Goal: Task Accomplishment & Management: Complete application form

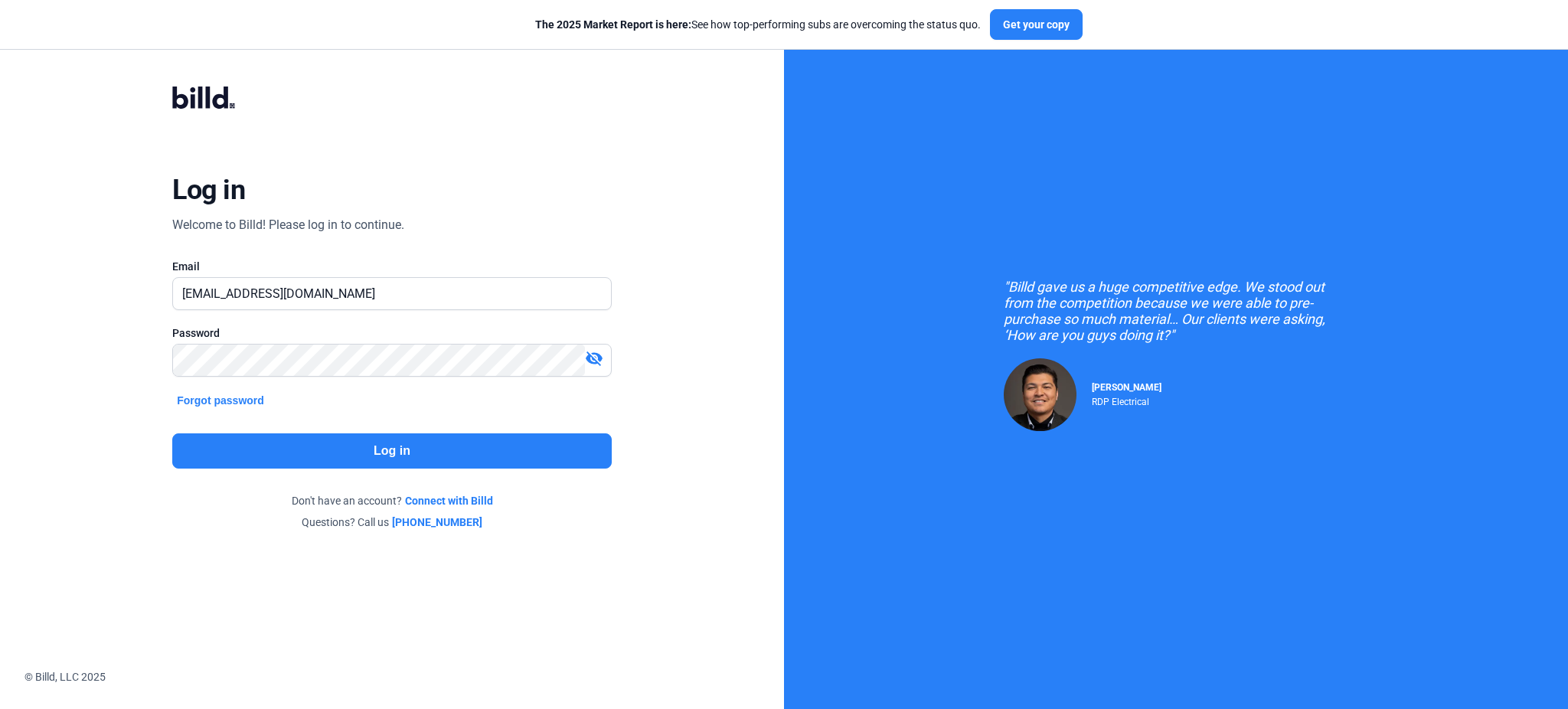
click at [450, 450] on button "Log in" at bounding box center [392, 451] width 439 height 36
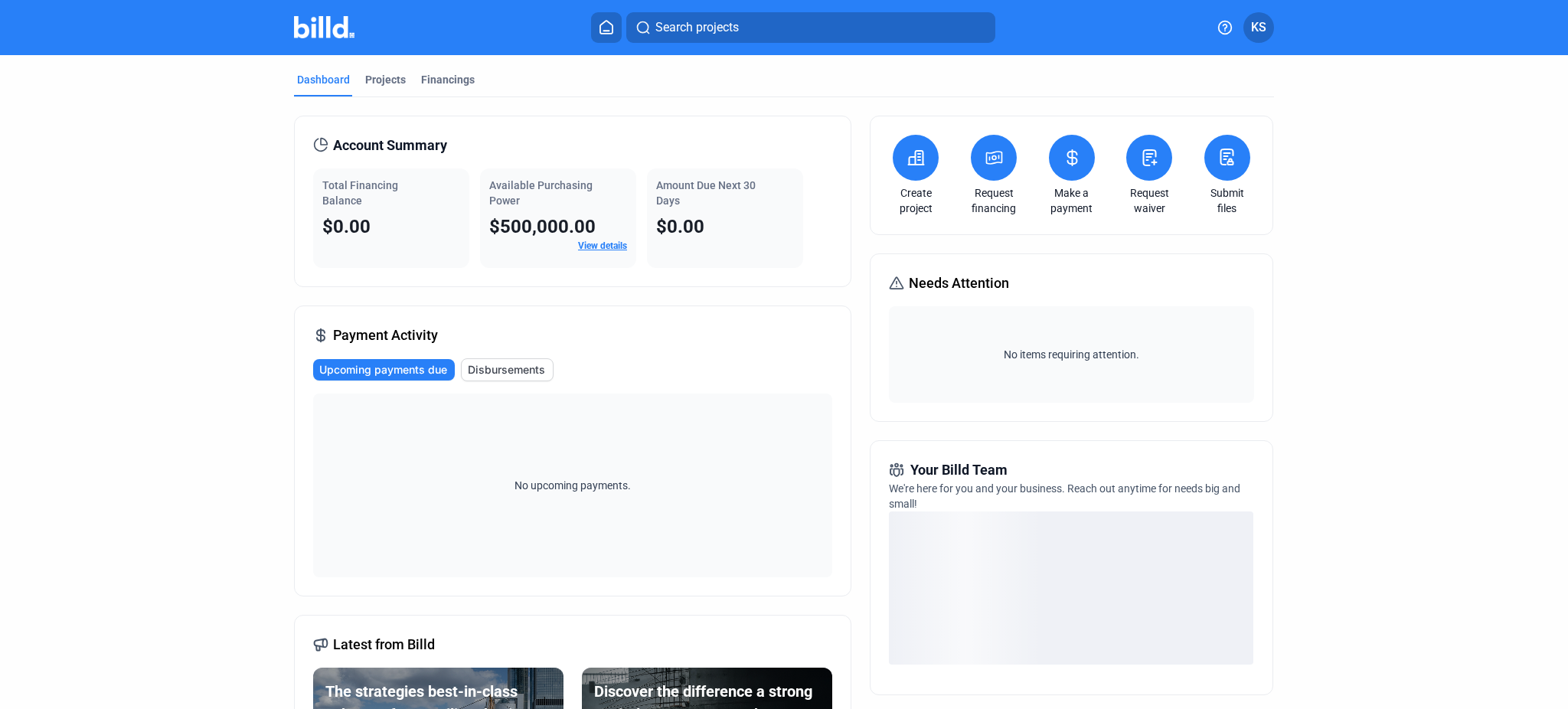
click at [1254, 22] on span "KS" at bounding box center [1258, 28] width 15 height 19
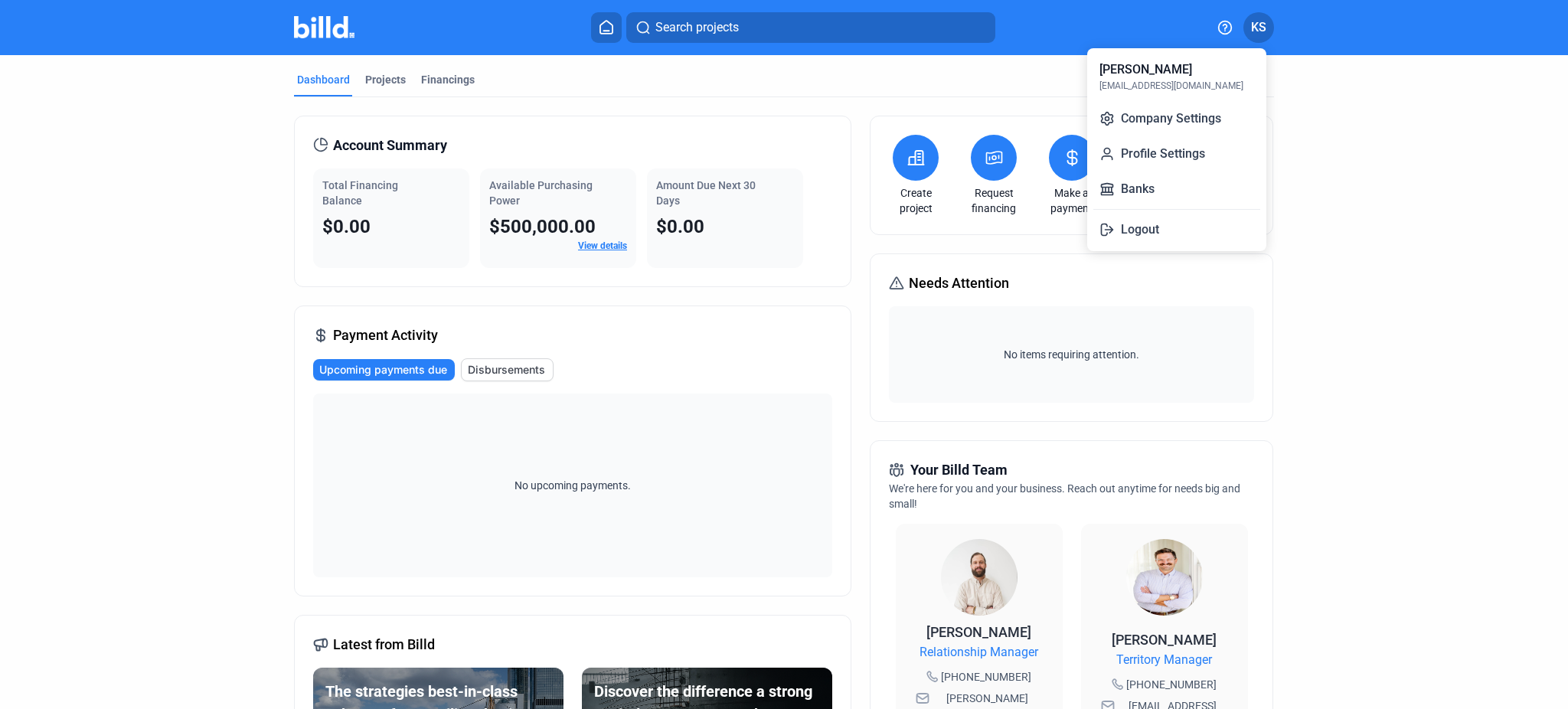
click at [1487, 123] on div at bounding box center [784, 354] width 1568 height 709
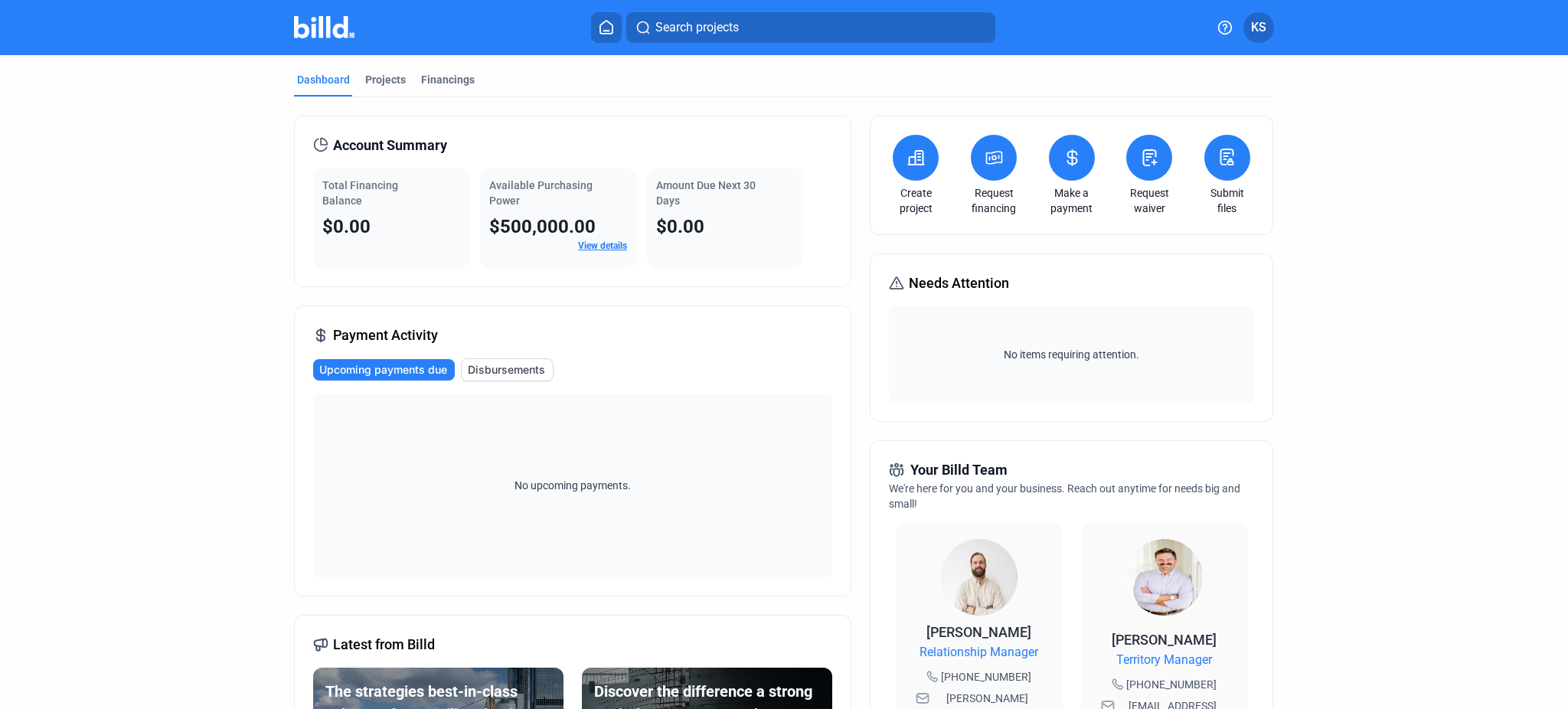
click at [912, 181] on div "Create project" at bounding box center [915, 175] width 53 height 81
click at [912, 158] on icon at bounding box center [915, 158] width 15 height 14
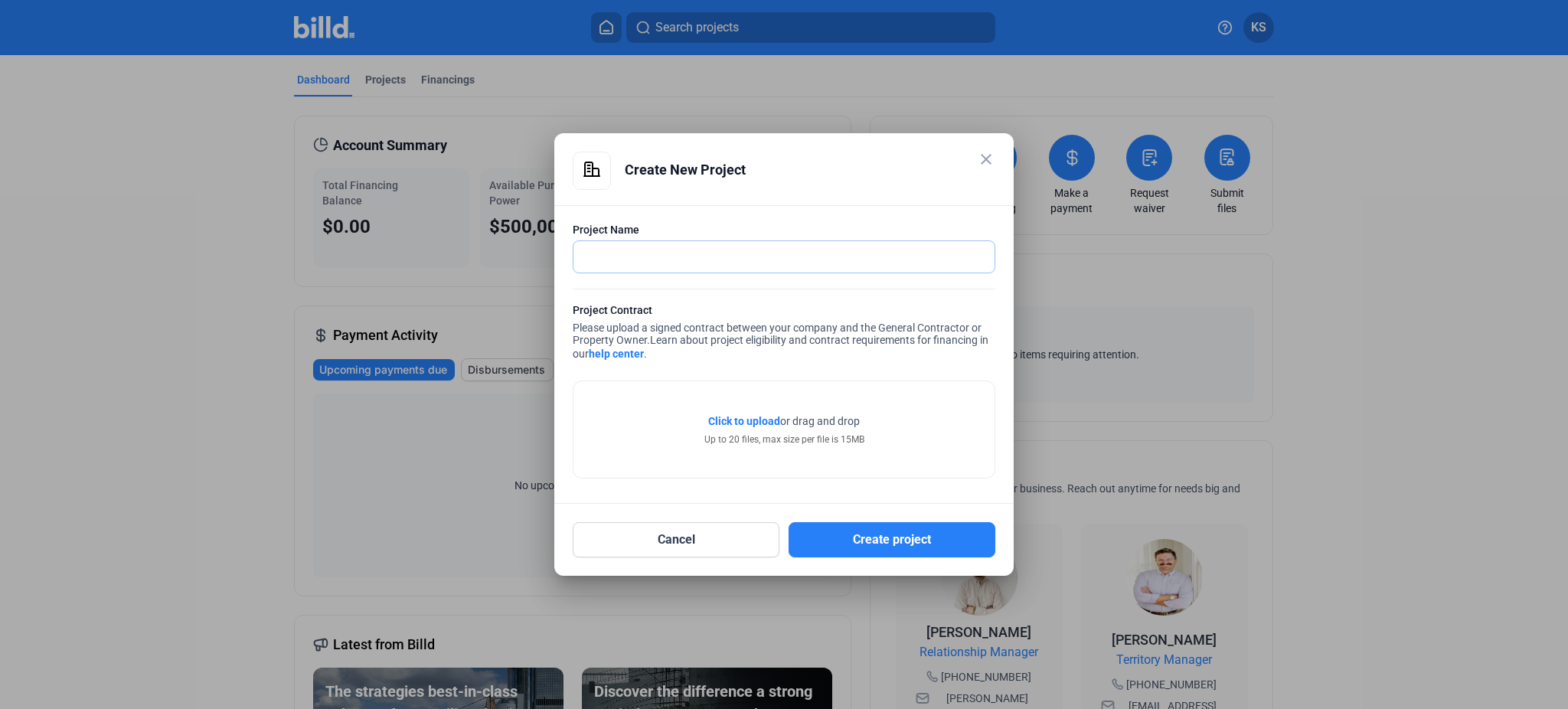
click at [703, 258] on input "text" at bounding box center [775, 257] width 404 height 32
type input "System Logistics"
click at [937, 546] on button "Create project" at bounding box center [892, 540] width 207 height 36
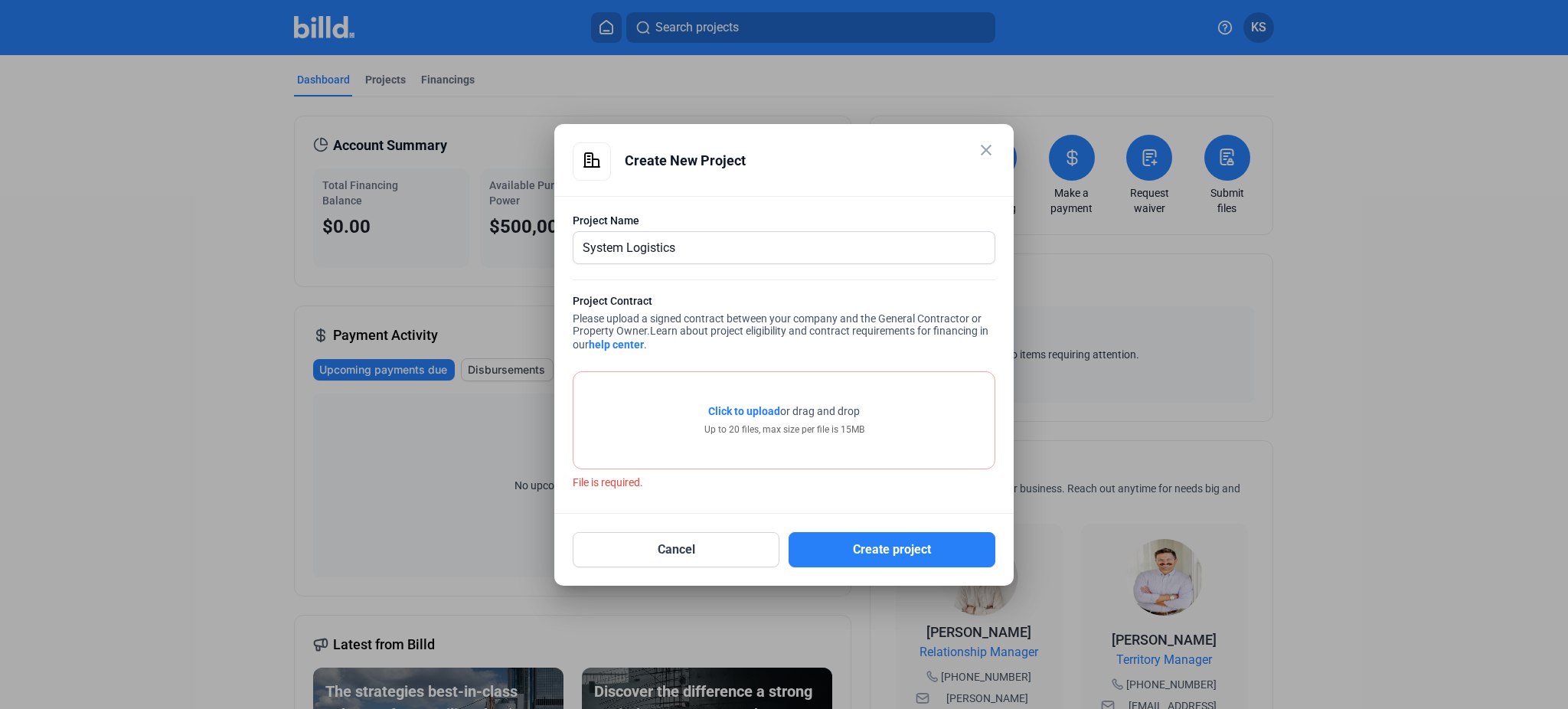
click at [986, 142] on mat-icon "close" at bounding box center [986, 149] width 19 height 19
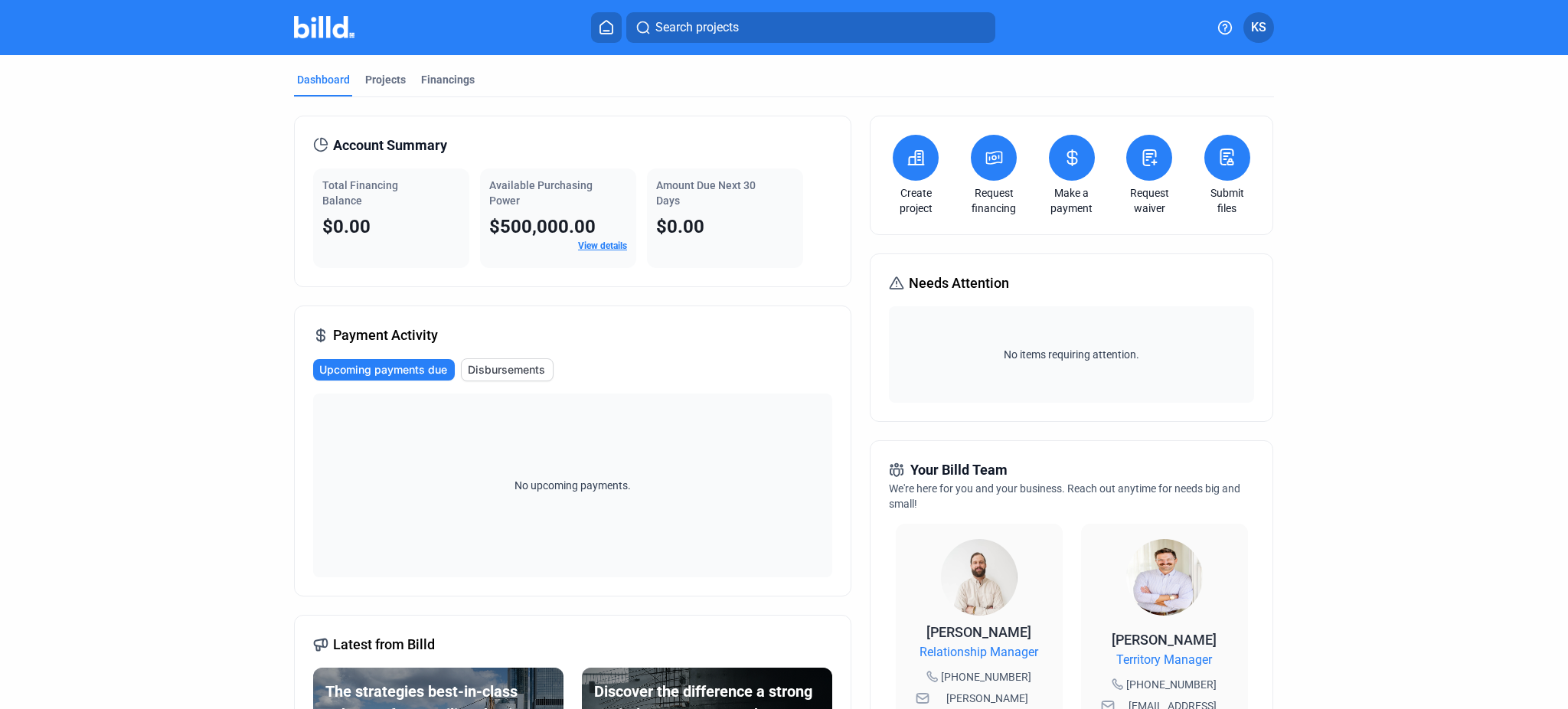
click at [1268, 22] on button "KS" at bounding box center [1258, 27] width 31 height 31
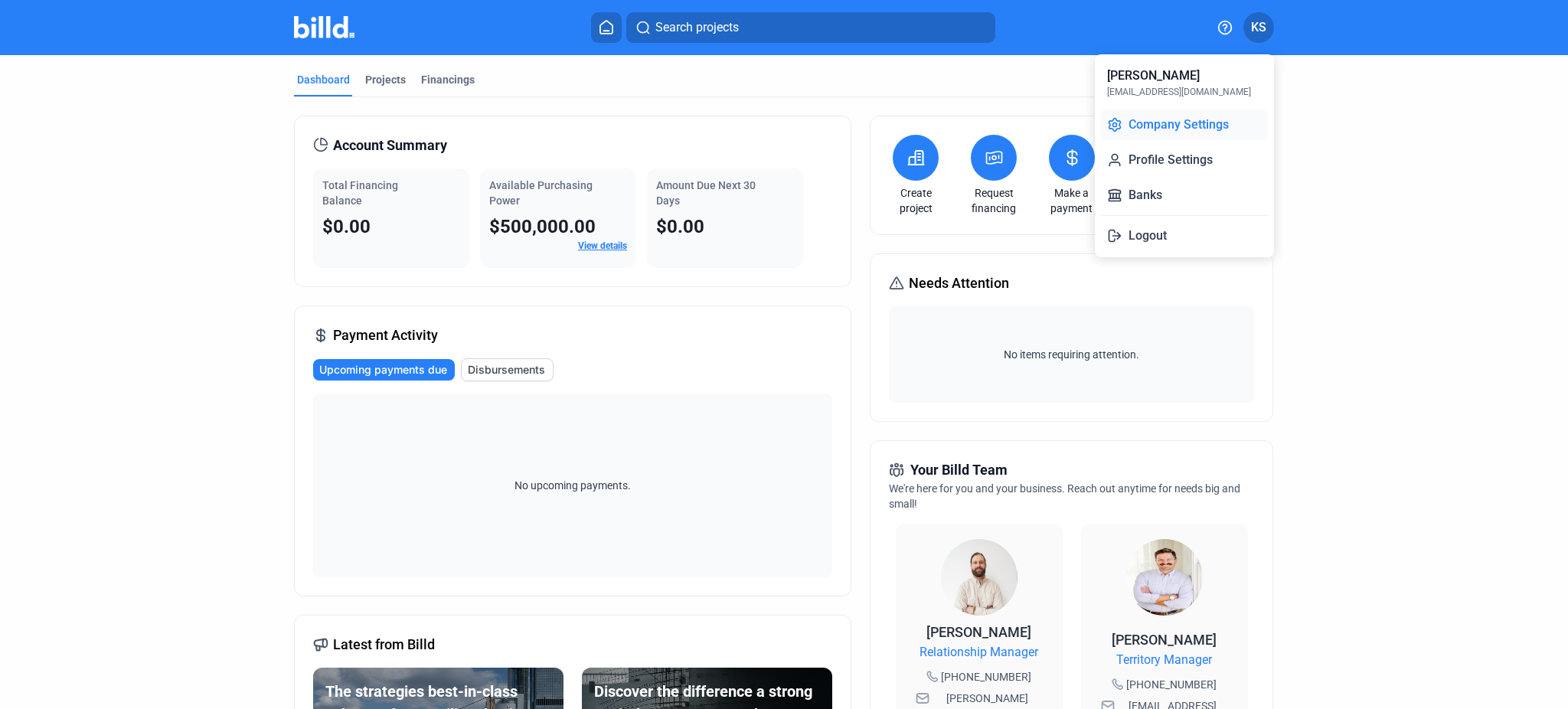
click at [1186, 128] on button "Company Settings" at bounding box center [1183, 125] width 167 height 31
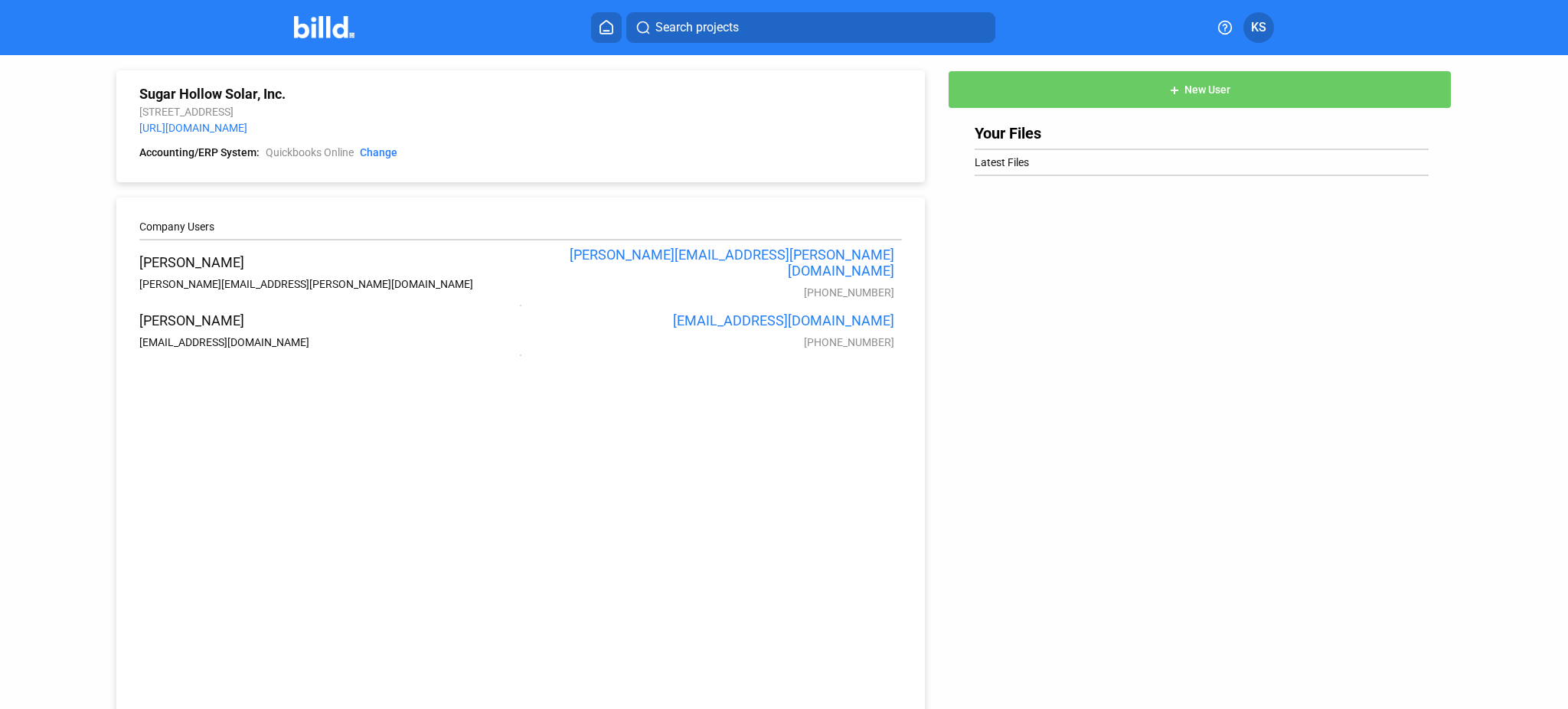
click at [1171, 97] on button "add New User" at bounding box center [1199, 89] width 503 height 39
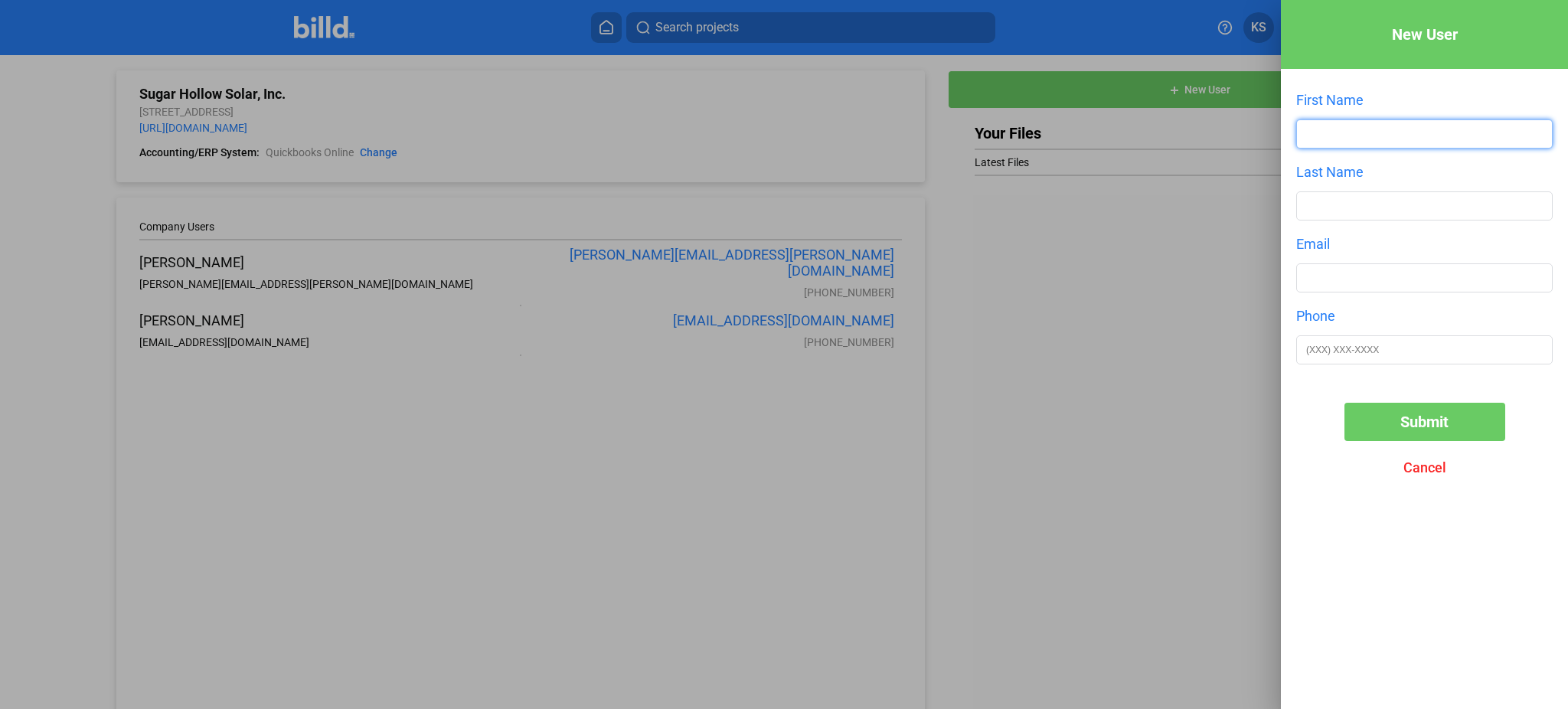
click at [1439, 124] on input "text" at bounding box center [1425, 134] width 255 height 28
type input "[PERSON_NAME]"
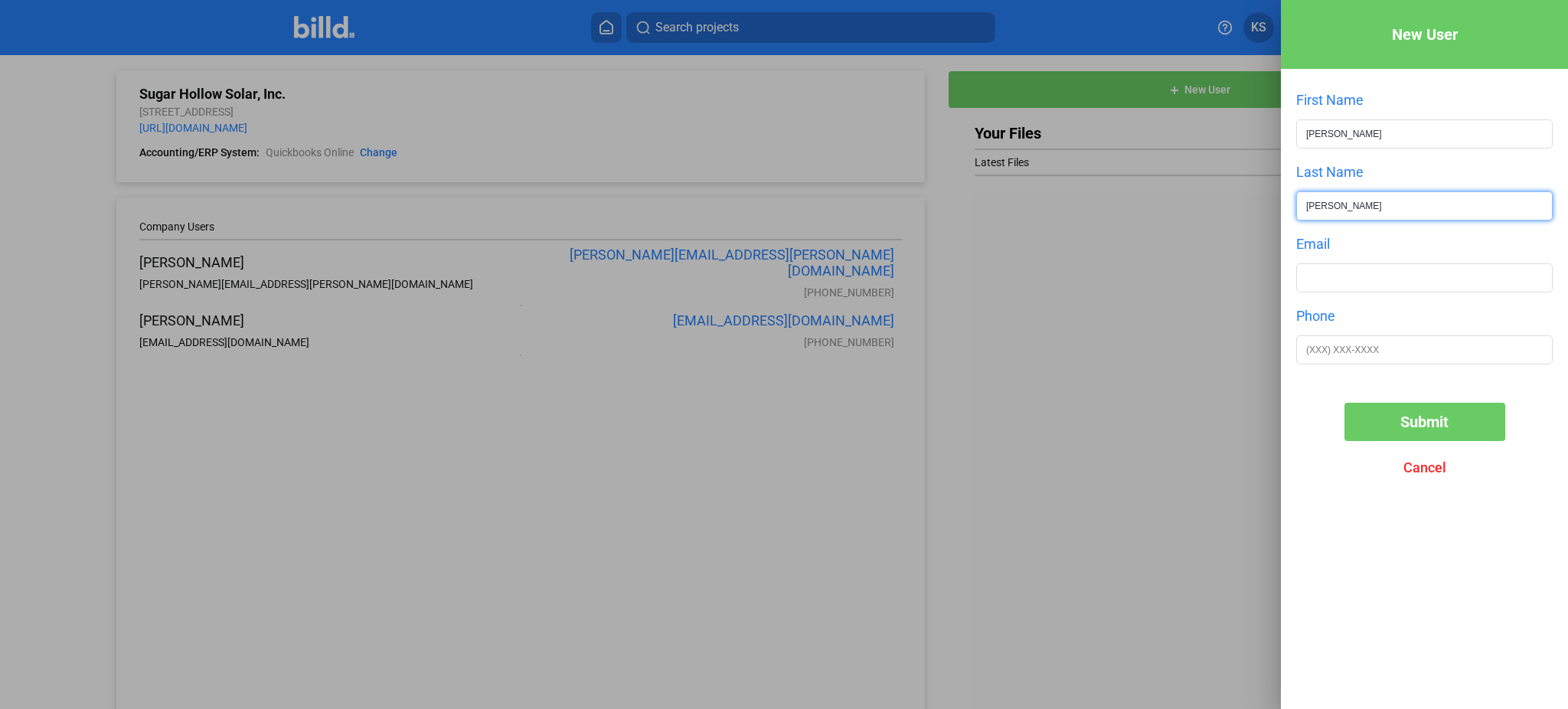
type input "[PERSON_NAME]"
type input "[PERSON_NAME][EMAIL_ADDRESS][PERSON_NAME][DOMAIN_NAME]"
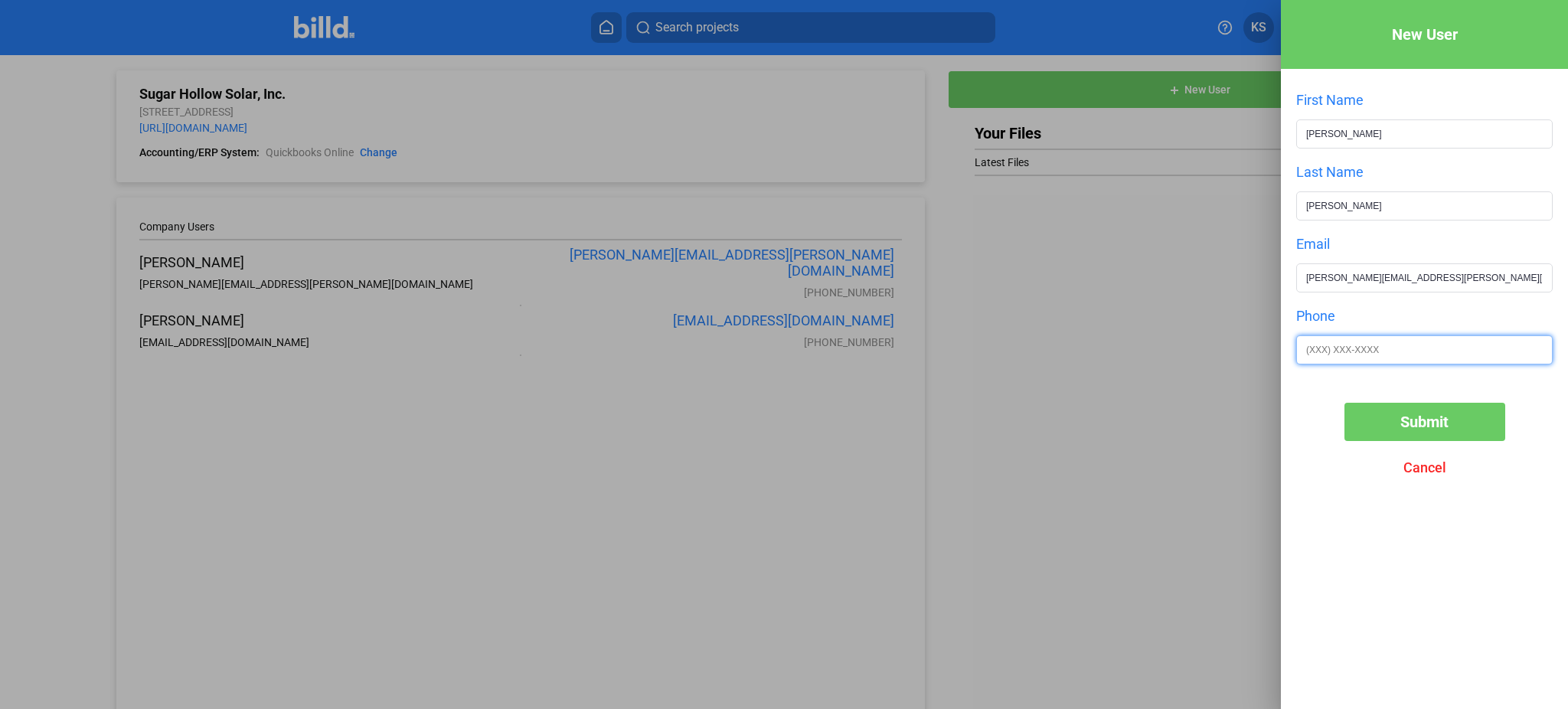
click at [1394, 343] on input "text" at bounding box center [1425, 350] width 255 height 28
paste input "[PHONE_NUMBER]"
type input "[PHONE_NUMBER]"
click at [1393, 414] on button "Submit" at bounding box center [1425, 421] width 161 height 39
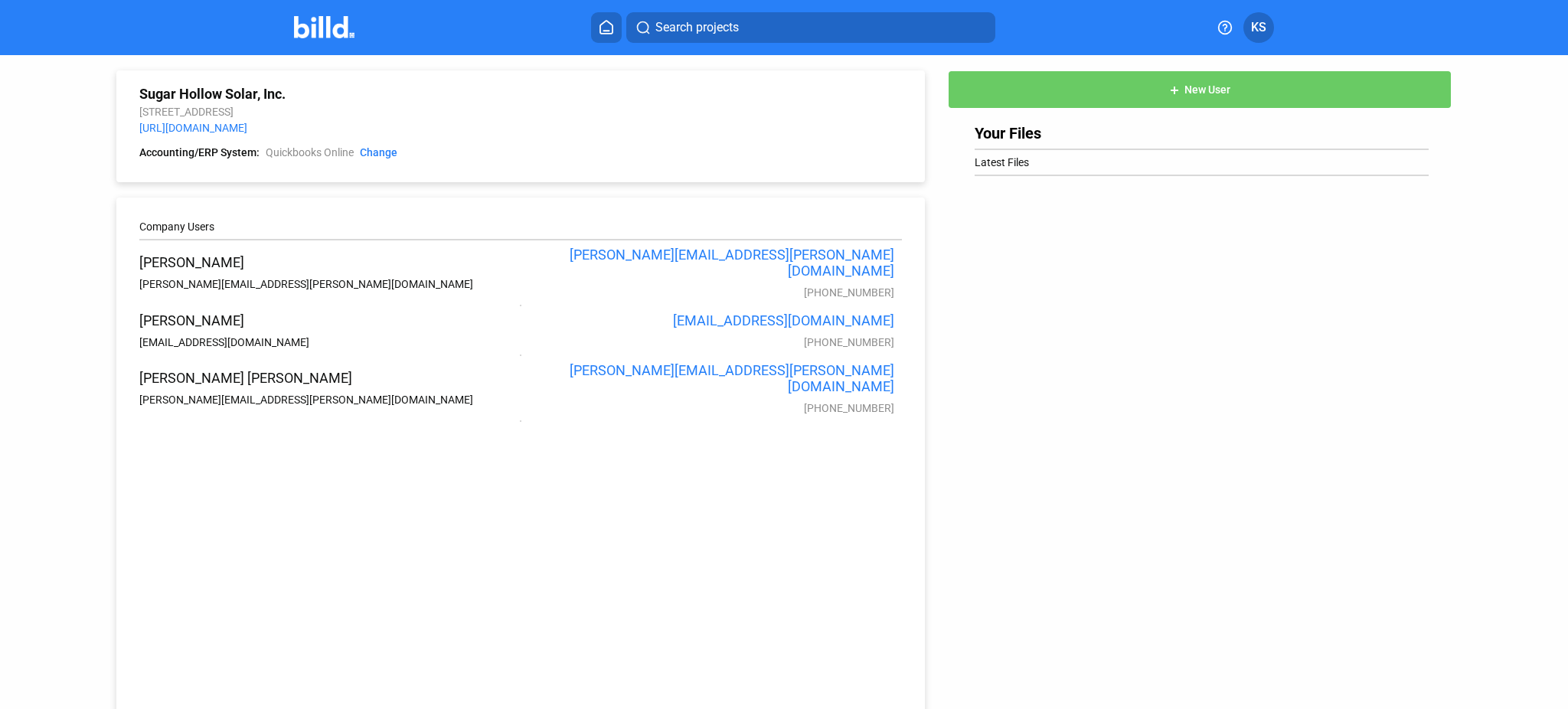
click at [1181, 76] on button "add New User" at bounding box center [1199, 89] width 503 height 39
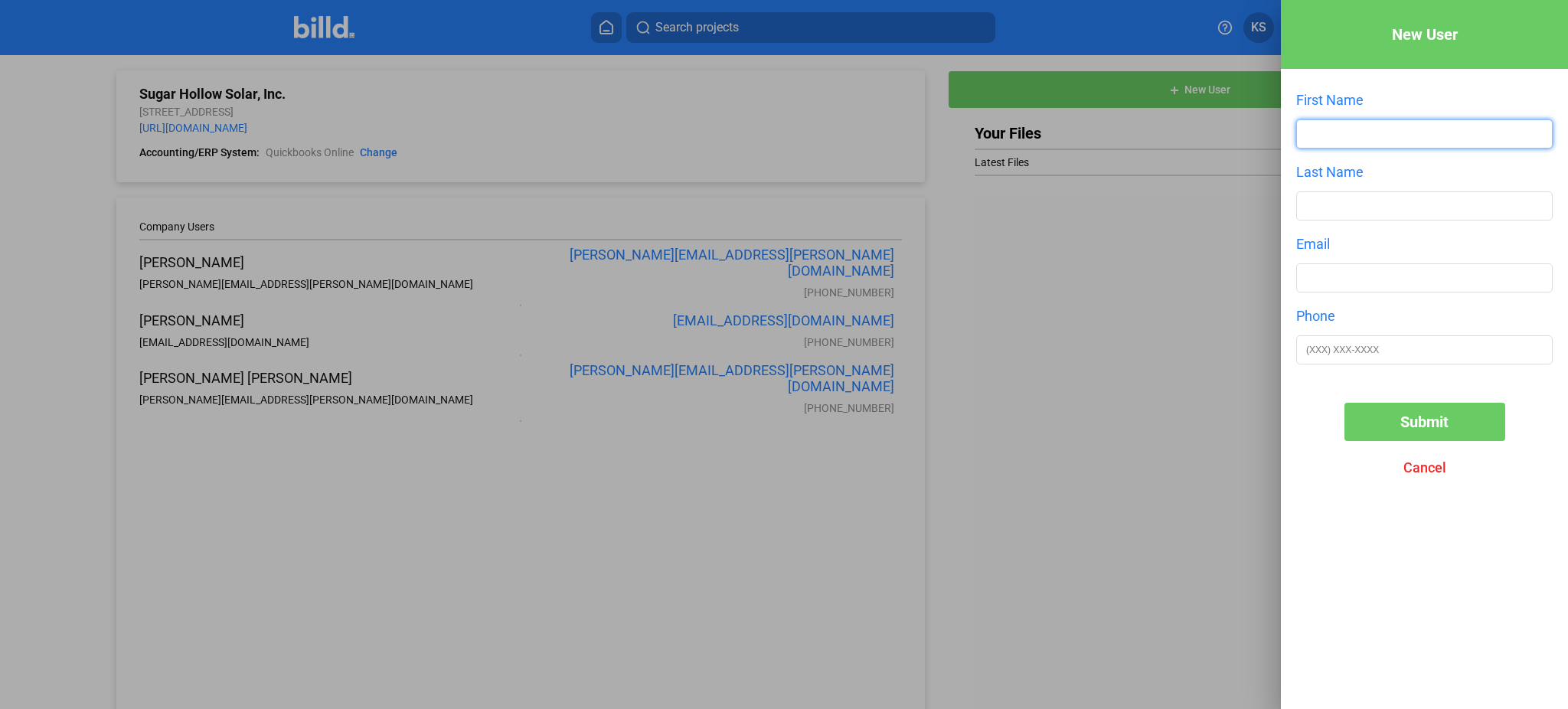
click at [1364, 146] on input "text" at bounding box center [1425, 134] width 255 height 28
type input "[PERSON_NAME]"
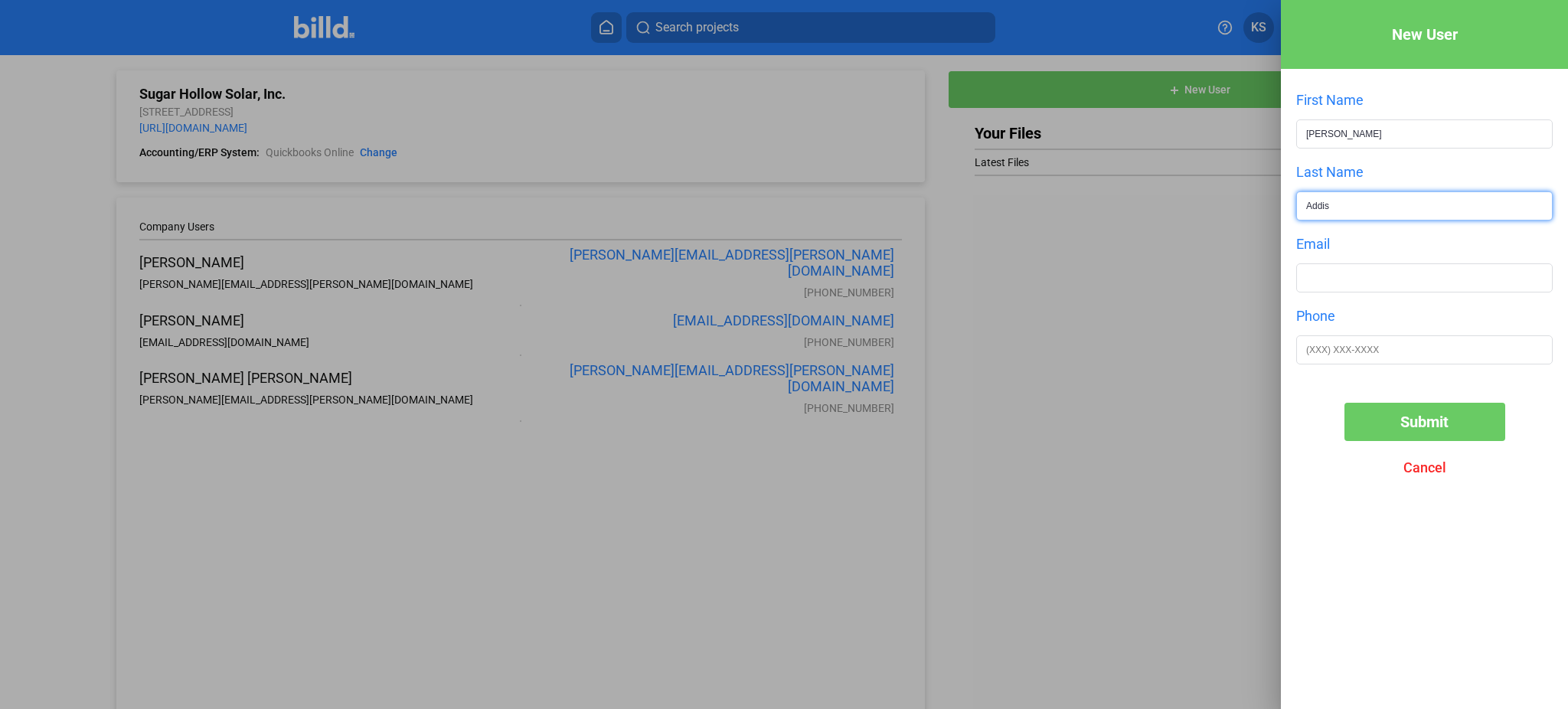
type input "Addis"
type input "[PERSON_NAME][EMAIL_ADDRESS][PERSON_NAME][DOMAIN_NAME]"
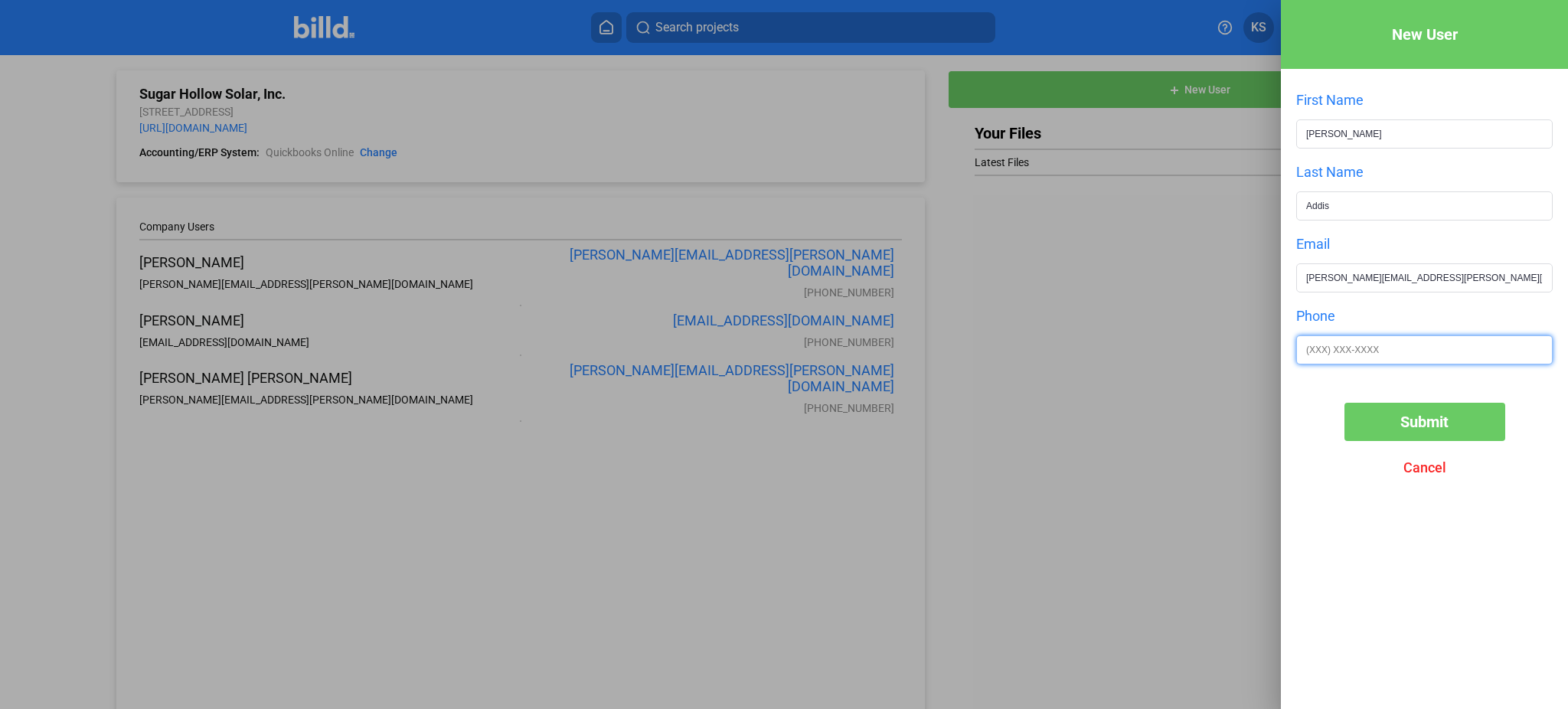
click at [1336, 351] on input "text" at bounding box center [1425, 350] width 255 height 28
paste input "[PHONE_NUMBER]"
type input "[PHONE_NUMBER]"
click at [1372, 416] on button "Submit" at bounding box center [1425, 421] width 161 height 39
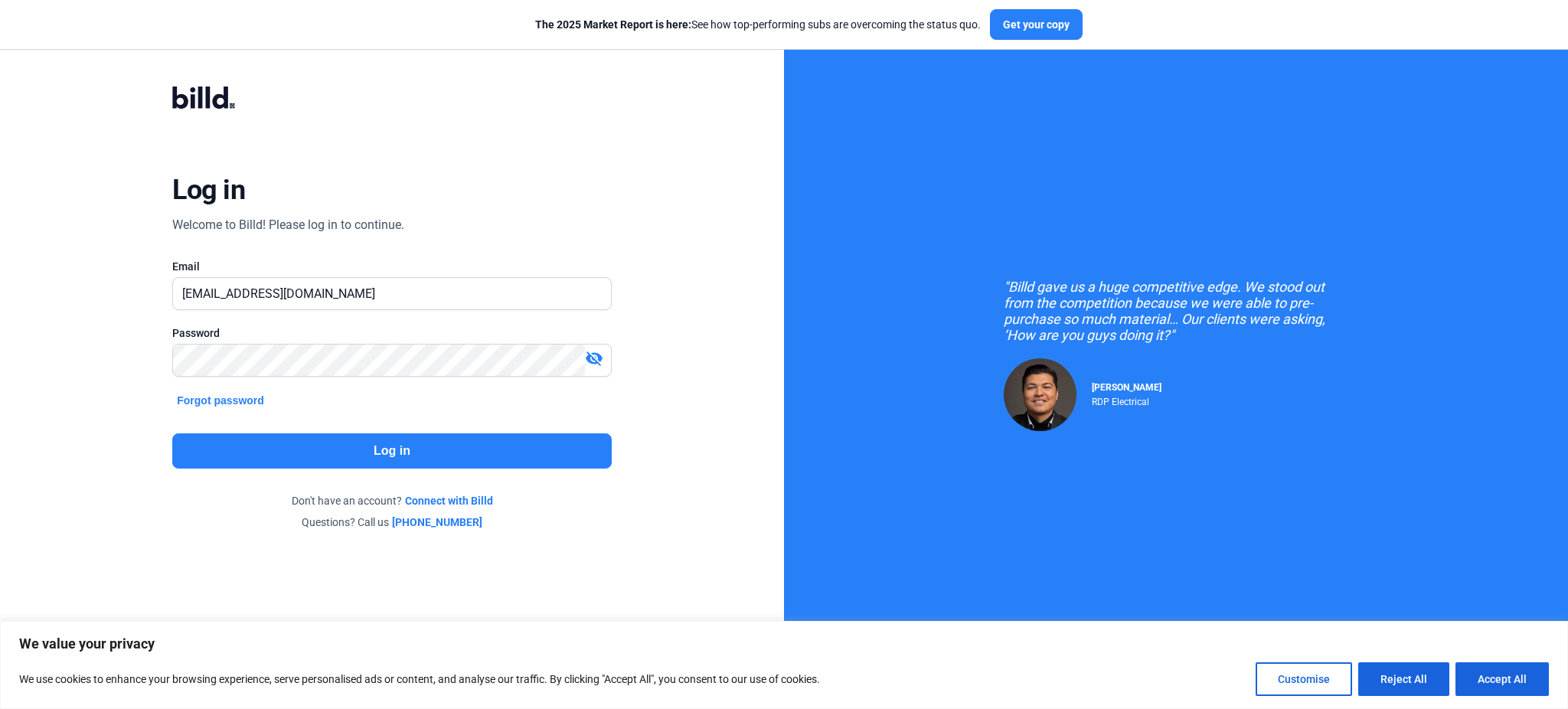
drag, startPoint x: 1189, startPoint y: 653, endPoint x: 1220, endPoint y: 642, distance: 32.9
click at [1189, 653] on p "We value your privacy" at bounding box center [783, 644] width 1529 height 19
click at [1532, 680] on button "Accept All" at bounding box center [1502, 679] width 93 height 34
checkbox input "true"
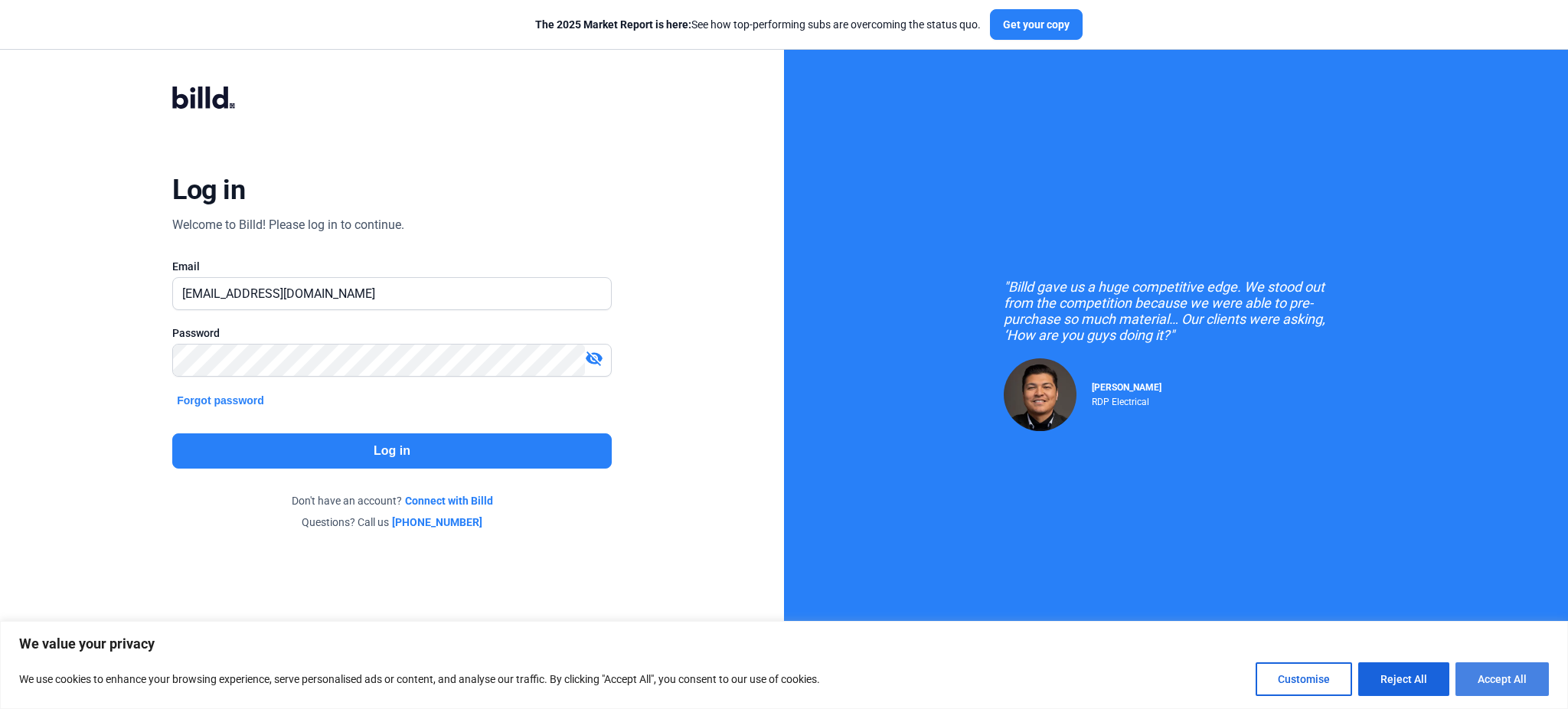
checkbox input "true"
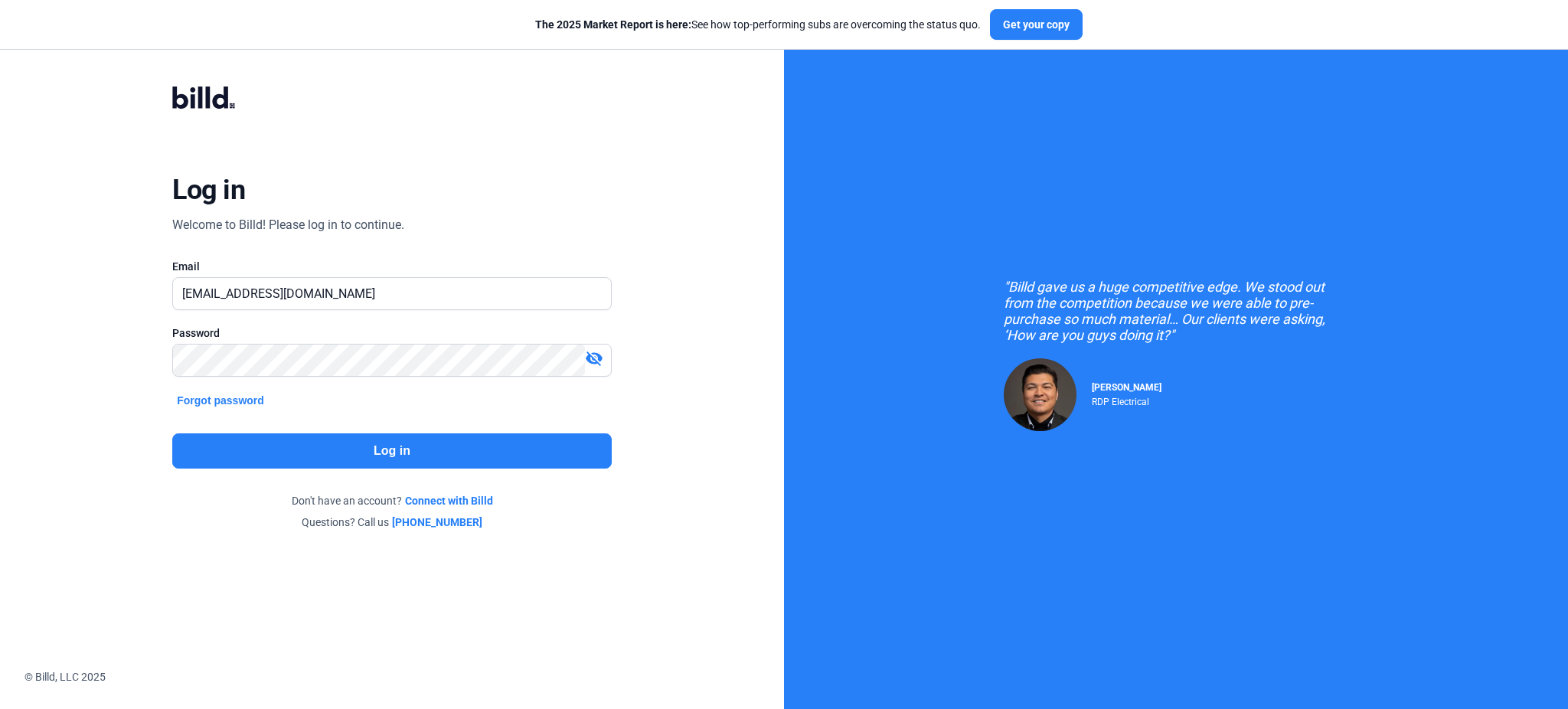
click at [494, 451] on button "Log in" at bounding box center [392, 451] width 439 height 36
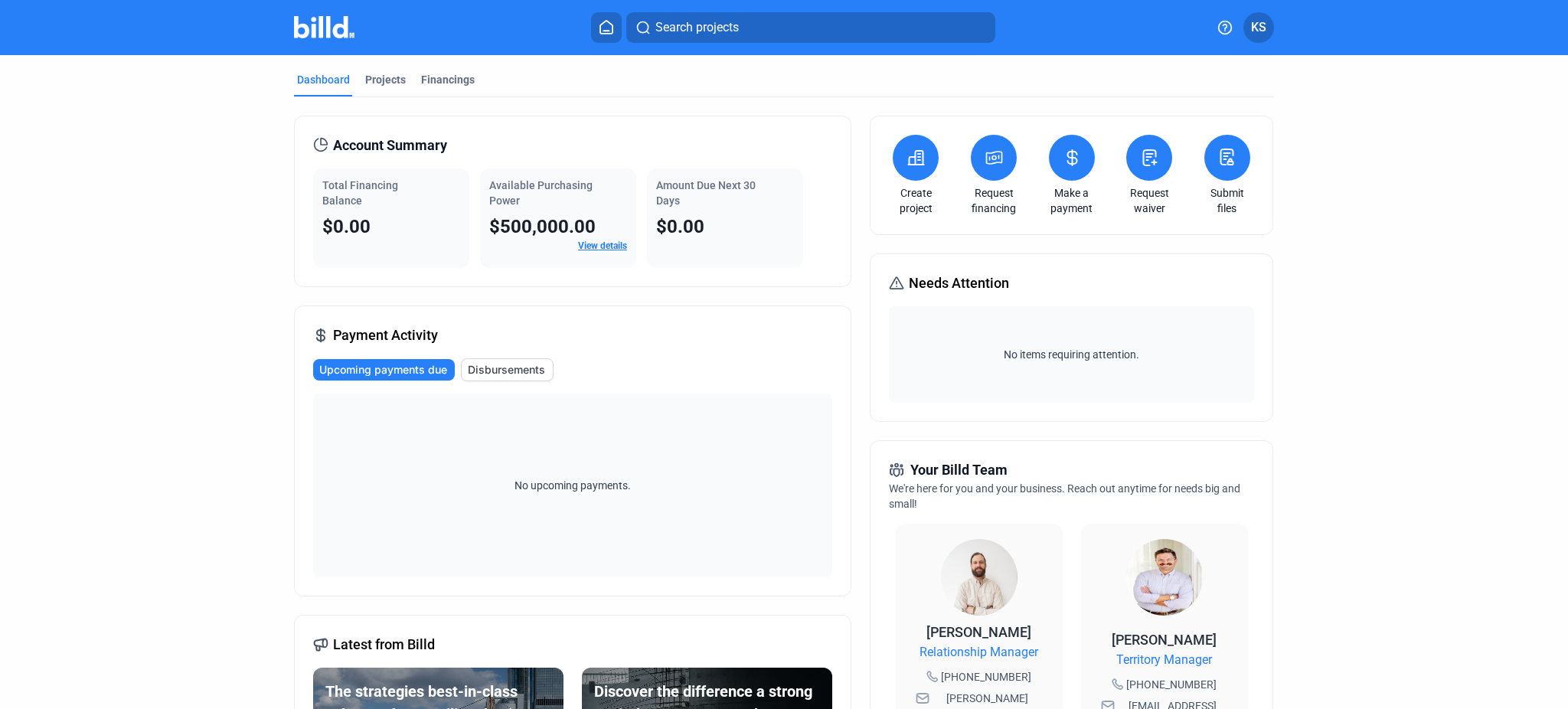
click at [904, 175] on button at bounding box center [915, 157] width 45 height 45
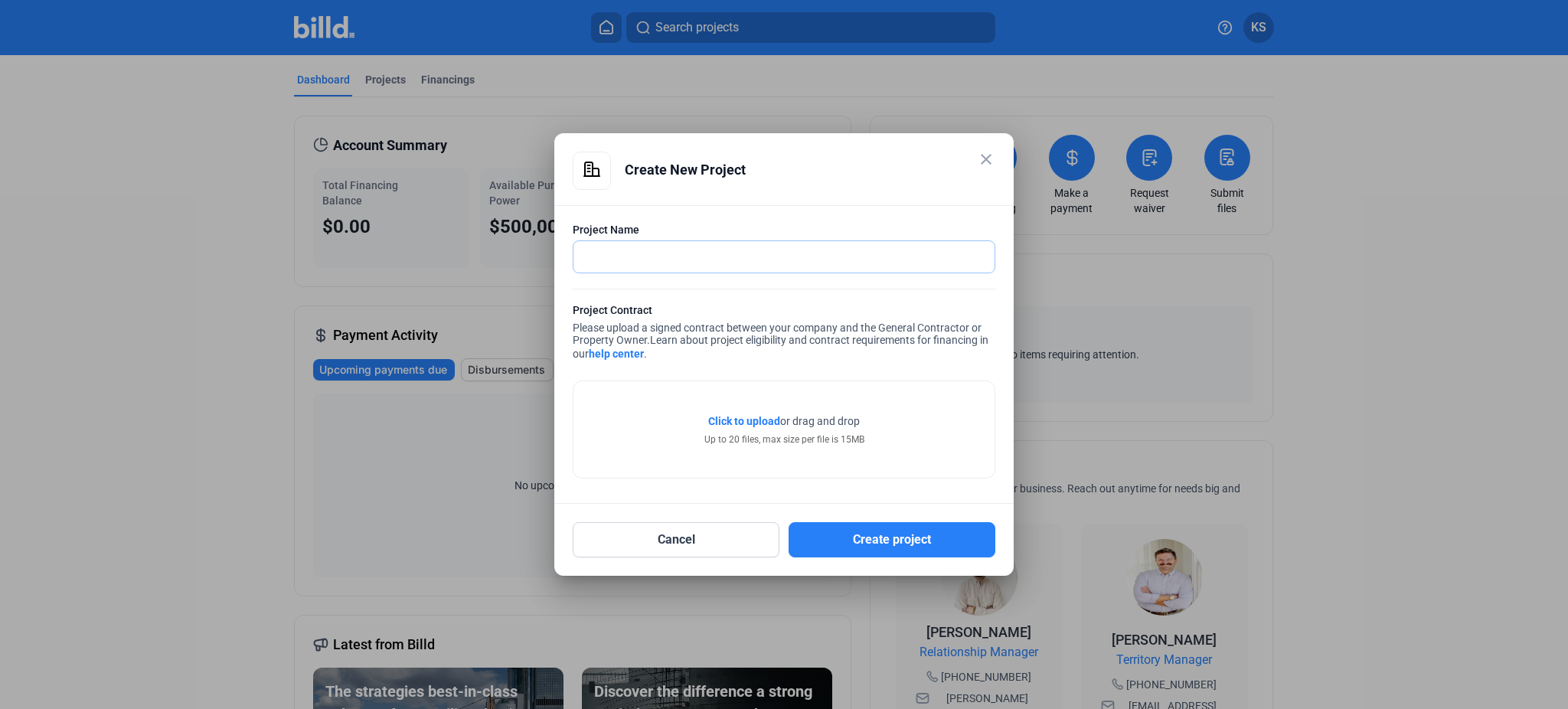
click at [753, 260] on input "text" at bounding box center [775, 257] width 404 height 32
type input "System Logistics 2026"
click at [751, 422] on span "Click to upload" at bounding box center [743, 421] width 72 height 12
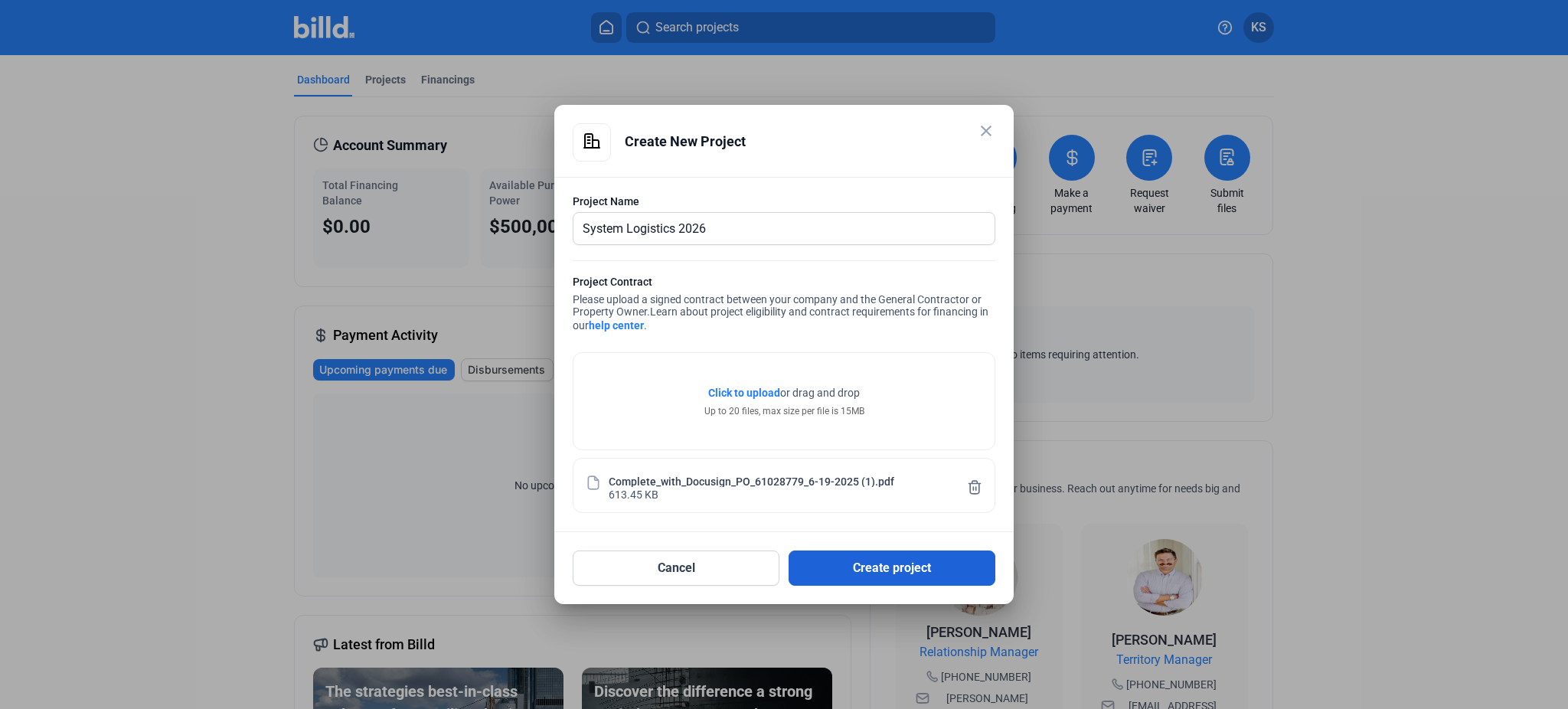
click at [877, 569] on button "Create project" at bounding box center [892, 569] width 207 height 36
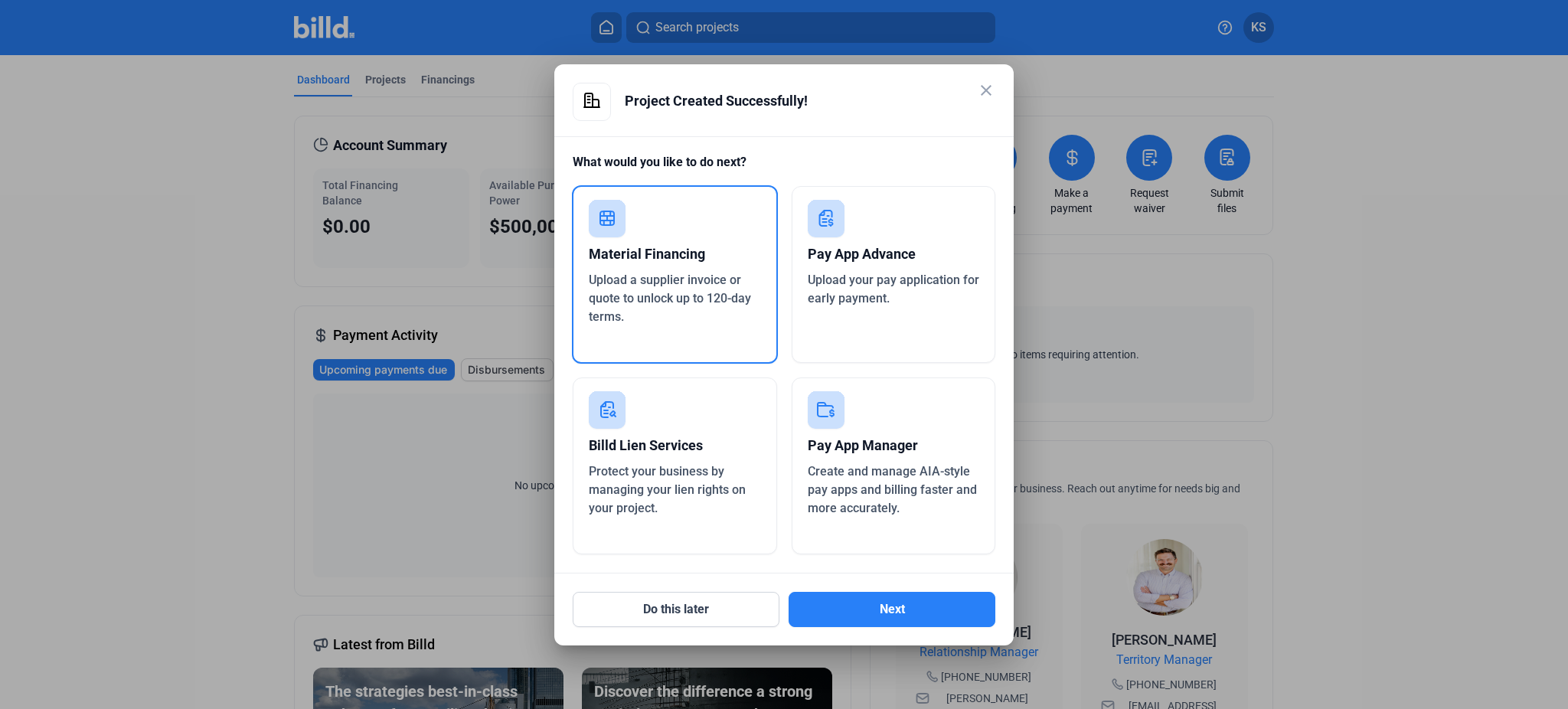
click at [679, 258] on div "Material Financing" at bounding box center [674, 254] width 172 height 34
click at [858, 608] on button "Next" at bounding box center [892, 610] width 207 height 36
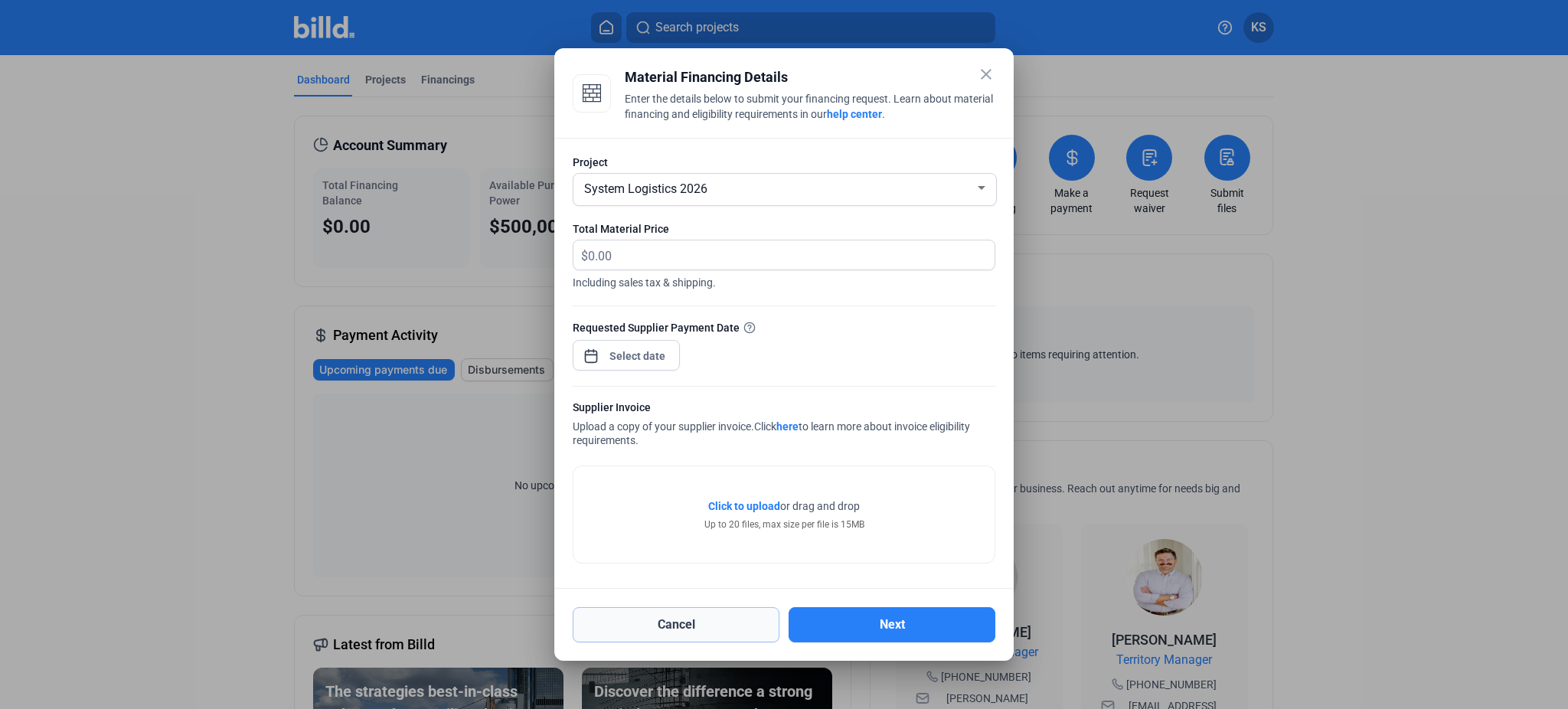
click at [704, 621] on button "Cancel" at bounding box center [675, 625] width 207 height 36
